Goal: Register for event/course

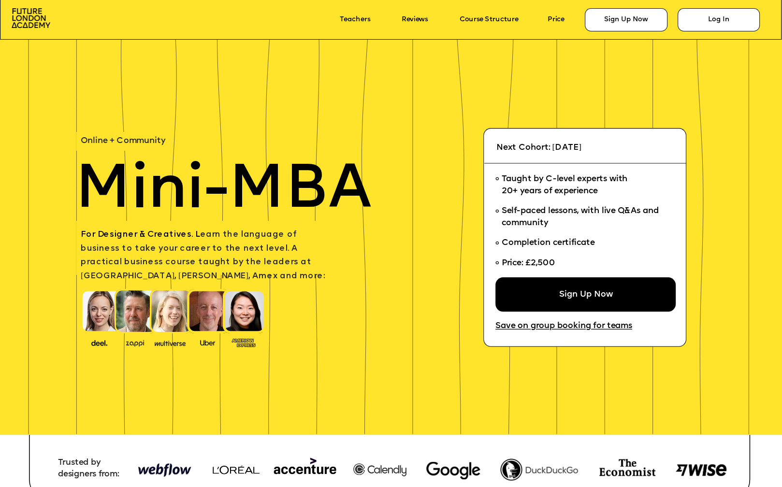
click at [544, 301] on div "Sign Up Now" at bounding box center [585, 294] width 180 height 34
click at [628, 32] on icon at bounding box center [391, 10] width 782 height 60
click at [620, 22] on div "Sign Up Now" at bounding box center [626, 19] width 83 height 23
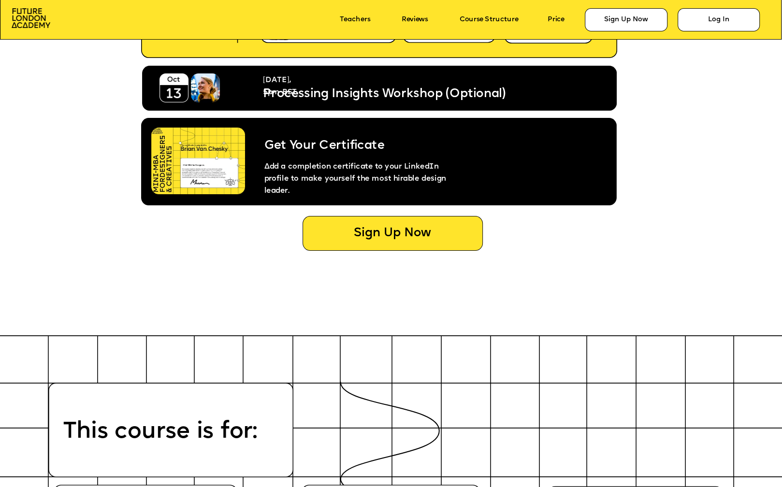
scroll to position [4523, 0]
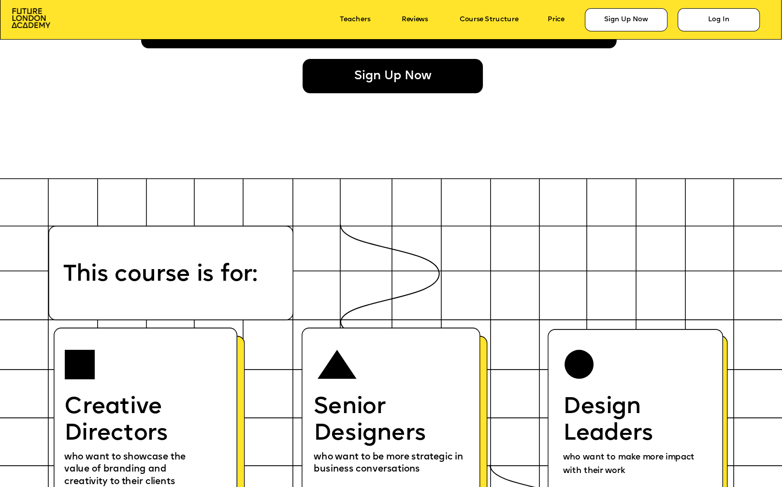
click at [404, 63] on div "Sign Up Now" at bounding box center [393, 76] width 180 height 34
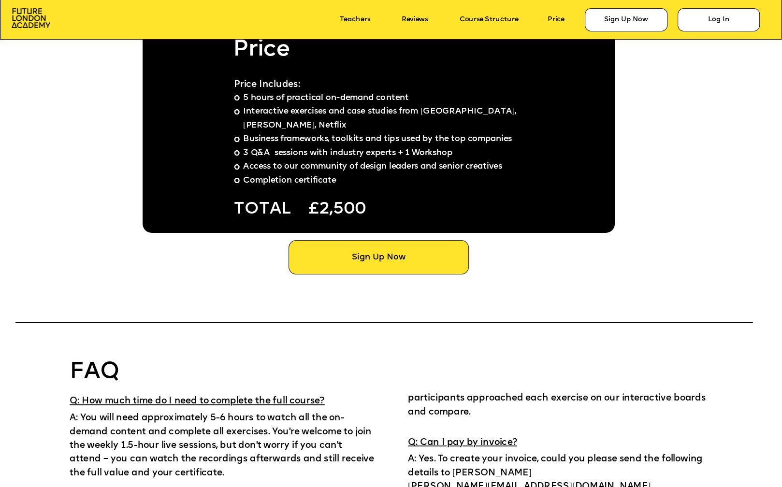
scroll to position [6134, 0]
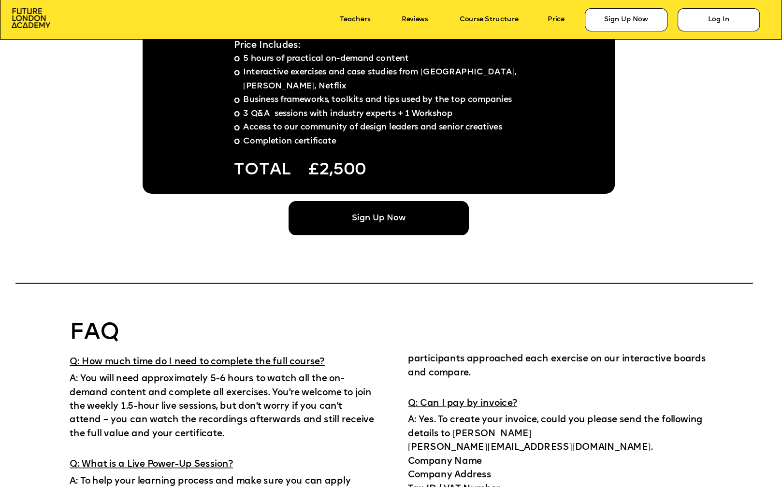
click at [423, 234] on div "Sign Up Now" at bounding box center [378, 218] width 180 height 34
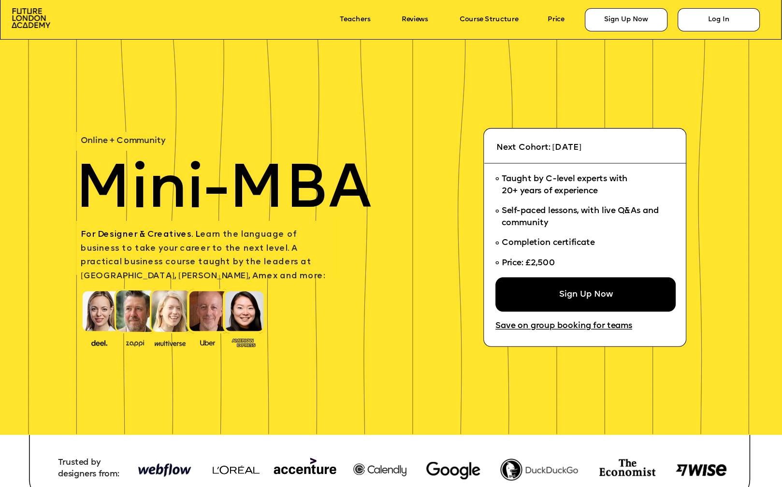
scroll to position [6134, 0]
